Goal: Task Accomplishment & Management: Manage account settings

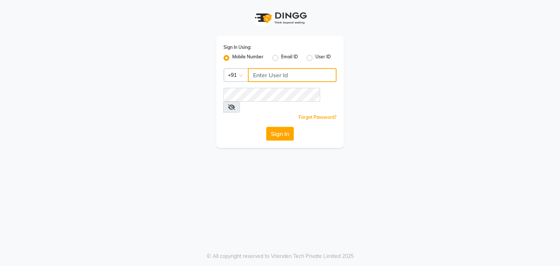
click at [279, 74] on input "Username" at bounding box center [292, 75] width 89 height 14
type input "9810374763"
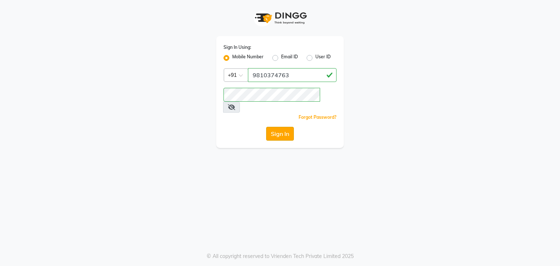
click at [282, 127] on button "Sign In" at bounding box center [280, 134] width 28 height 14
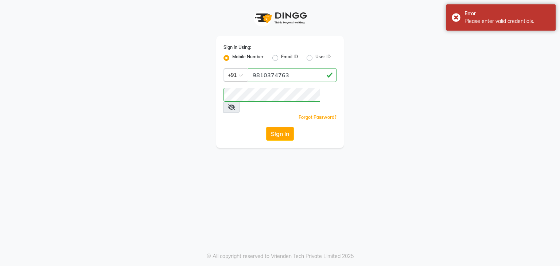
click at [240, 102] on span at bounding box center [231, 107] width 17 height 11
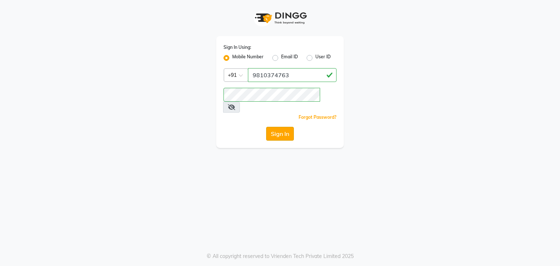
click at [280, 127] on button "Sign In" at bounding box center [280, 134] width 28 height 14
click at [266, 127] on button "Sign In" at bounding box center [280, 134] width 28 height 14
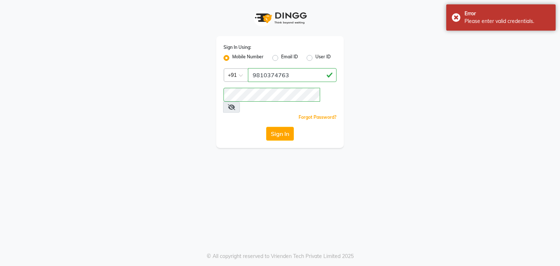
click at [240, 102] on span at bounding box center [231, 107] width 17 height 11
click at [235, 104] on icon at bounding box center [231, 107] width 7 height 6
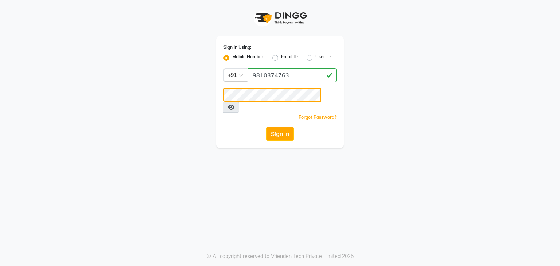
click at [266, 127] on button "Sign In" at bounding box center [280, 134] width 28 height 14
click at [304, 127] on div "Sign In" at bounding box center [280, 134] width 113 height 14
click at [274, 127] on button "Sign In" at bounding box center [280, 134] width 28 height 14
click at [281, 127] on button "Sign In" at bounding box center [280, 134] width 28 height 14
